Goal: Information Seeking & Learning: Learn about a topic

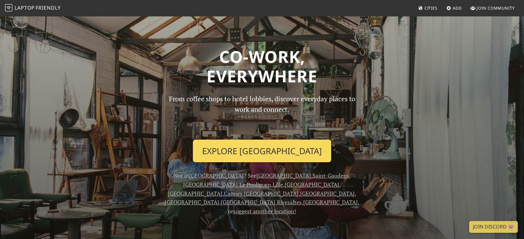
click at [273, 152] on link "Explore Marseille" at bounding box center [262, 151] width 138 height 23
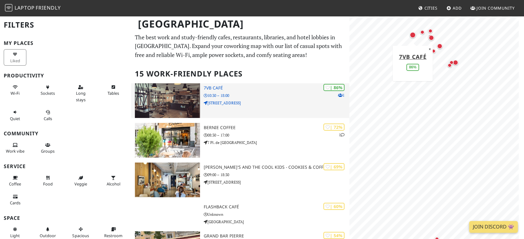
click at [250, 91] on div "| 86% 1 7VB Café 10:30 – 18:00 [STREET_ADDRESS]" at bounding box center [276, 100] width 145 height 35
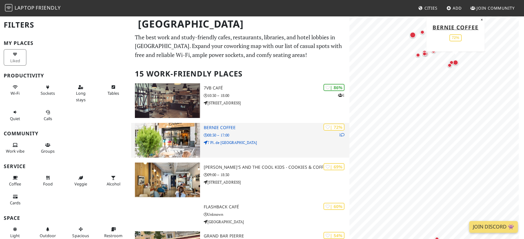
click at [216, 130] on div "| 72% 1 Bernie Coffee 08:30 – 17:00 7 Pl. de Rome" at bounding box center [276, 140] width 145 height 35
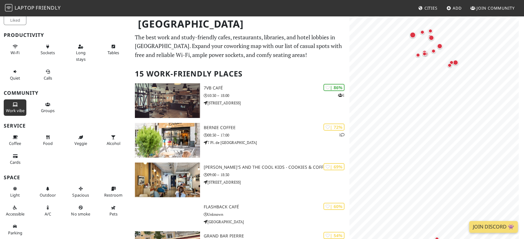
scroll to position [52, 0]
click at [429, 7] on span "Cities" at bounding box center [430, 8] width 13 height 6
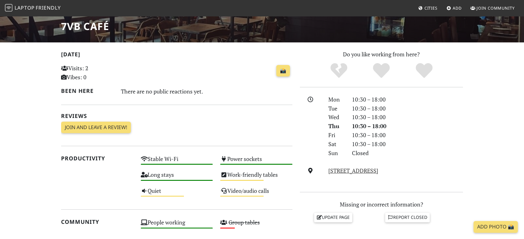
scroll to position [103, 0]
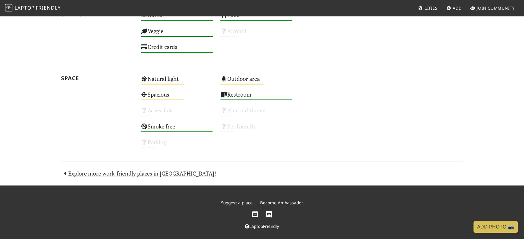
scroll to position [393, 0]
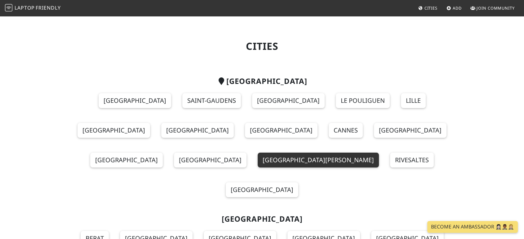
click at [379, 153] on link "[GEOGRAPHIC_DATA][PERSON_NAME]" at bounding box center [318, 160] width 121 height 15
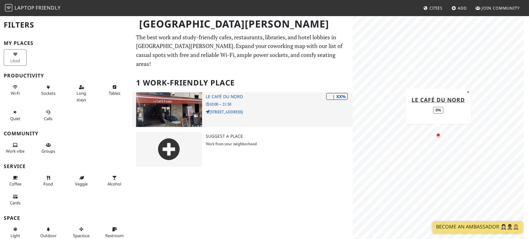
click at [237, 94] on h3 "Le Café du Nord" at bounding box center [279, 96] width 147 height 5
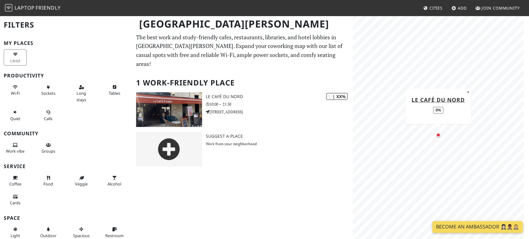
click at [460, 232] on link "Become an Ambassador 🤵🏻‍♀️🤵🏾‍♂️🤵🏼‍♀️" at bounding box center [477, 227] width 90 height 12
click at [30, 7] on span "Laptop" at bounding box center [25, 7] width 20 height 7
